Goal: Task Accomplishment & Management: Use online tool/utility

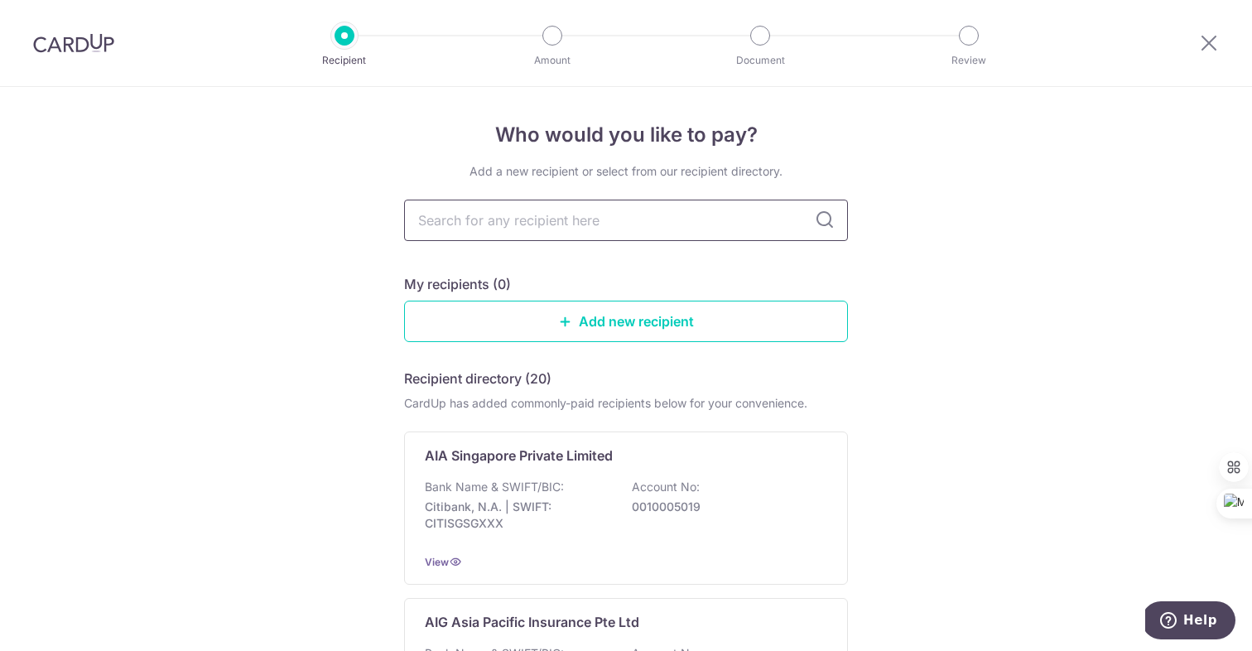
click at [551, 226] on input "text" at bounding box center [626, 219] width 444 height 41
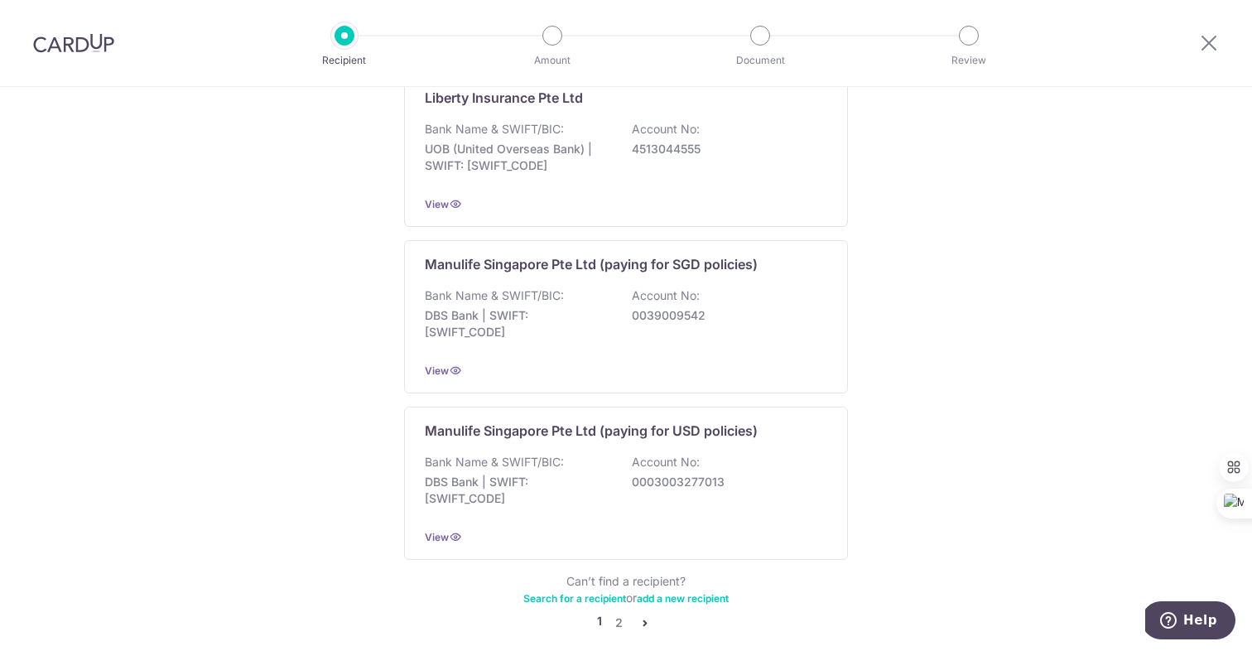
scroll to position [1610, 0]
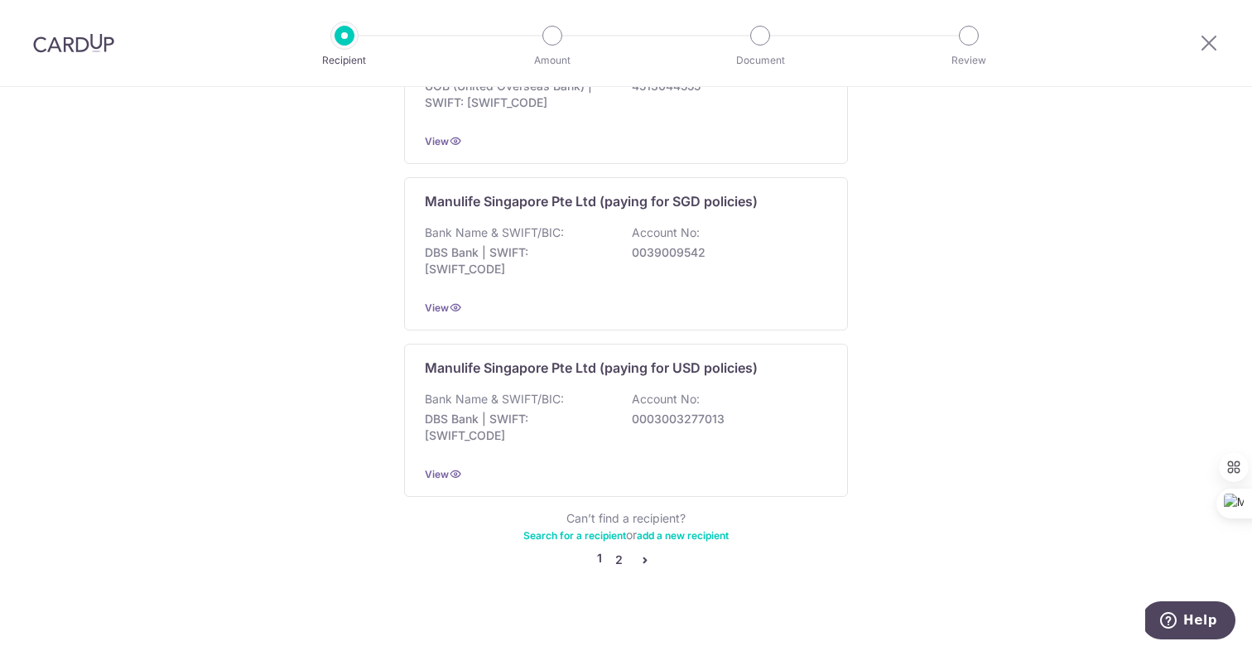
click at [618, 550] on link "2" at bounding box center [618, 560] width 20 height 20
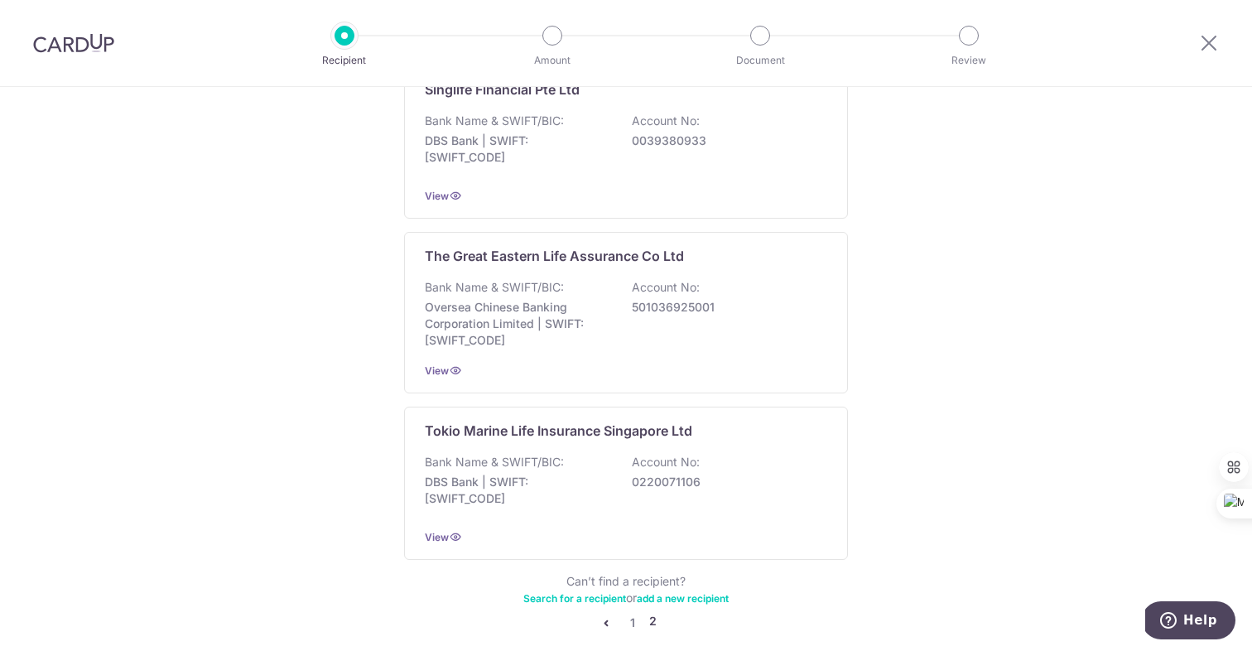
scroll to position [1540, 0]
click at [675, 304] on p "501036925001" at bounding box center [724, 306] width 185 height 17
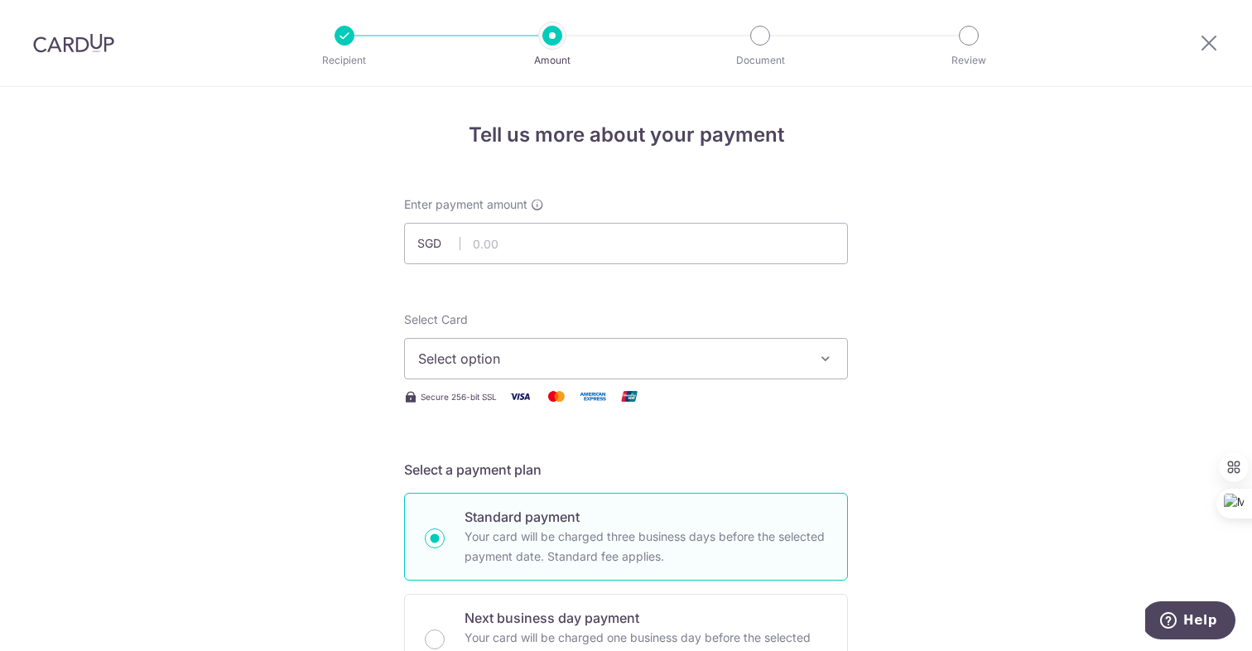
click at [662, 358] on span "Select option" at bounding box center [611, 358] width 386 height 20
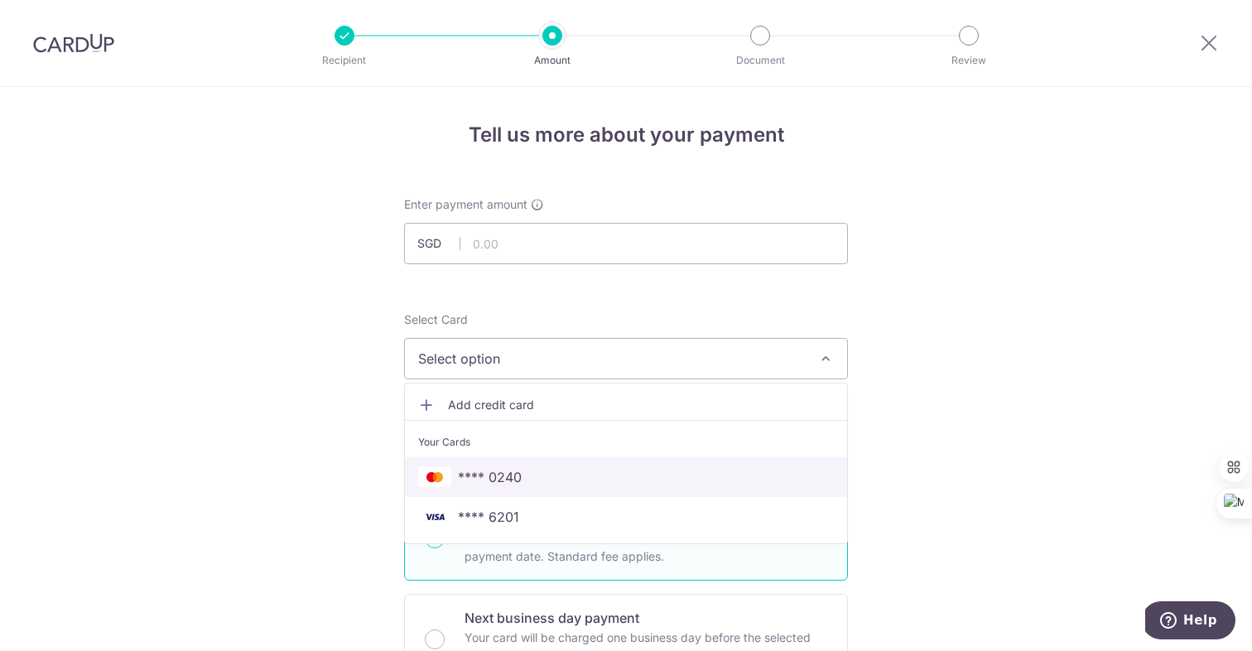
click at [585, 484] on span "**** 0240" at bounding box center [626, 477] width 416 height 20
